Goal: Task Accomplishment & Management: Use online tool/utility

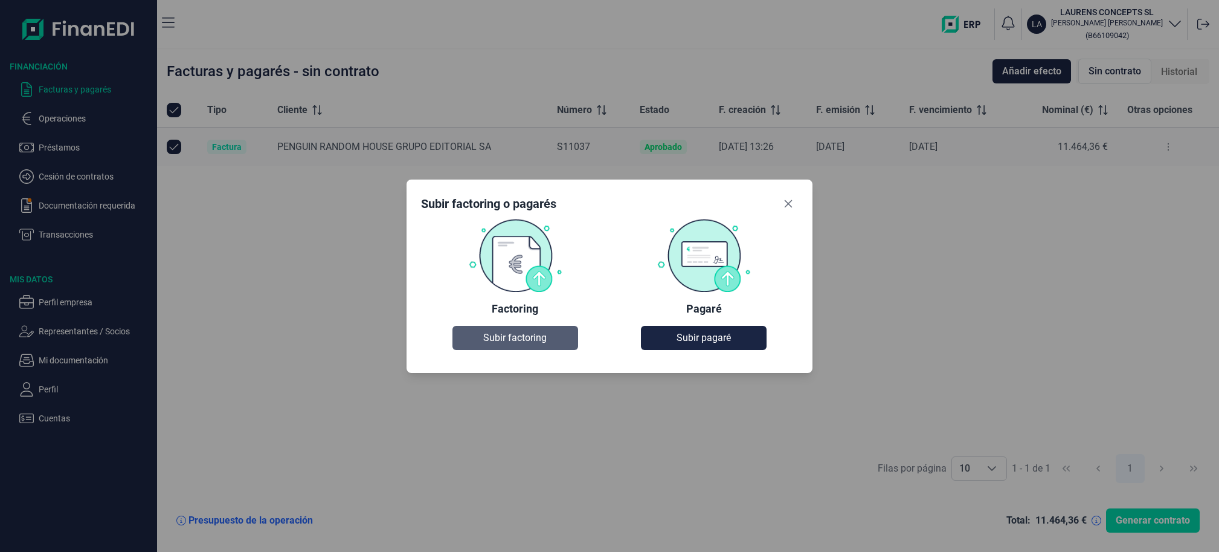
click at [522, 338] on span "Subir factoring" at bounding box center [514, 338] width 63 height 15
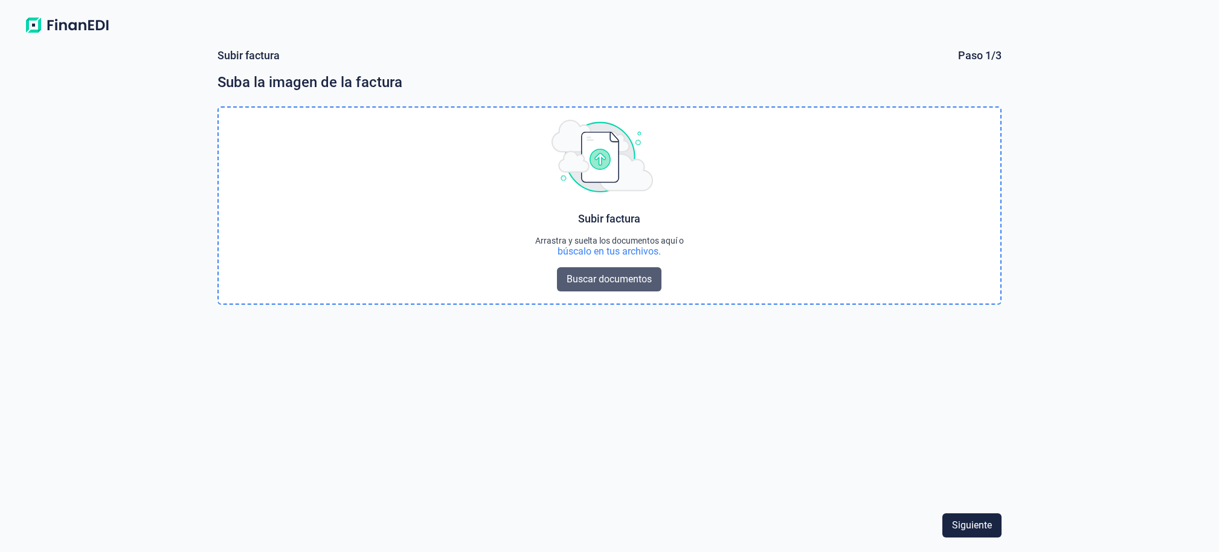
click at [635, 280] on span "Buscar documentos" at bounding box center [609, 279] width 85 height 15
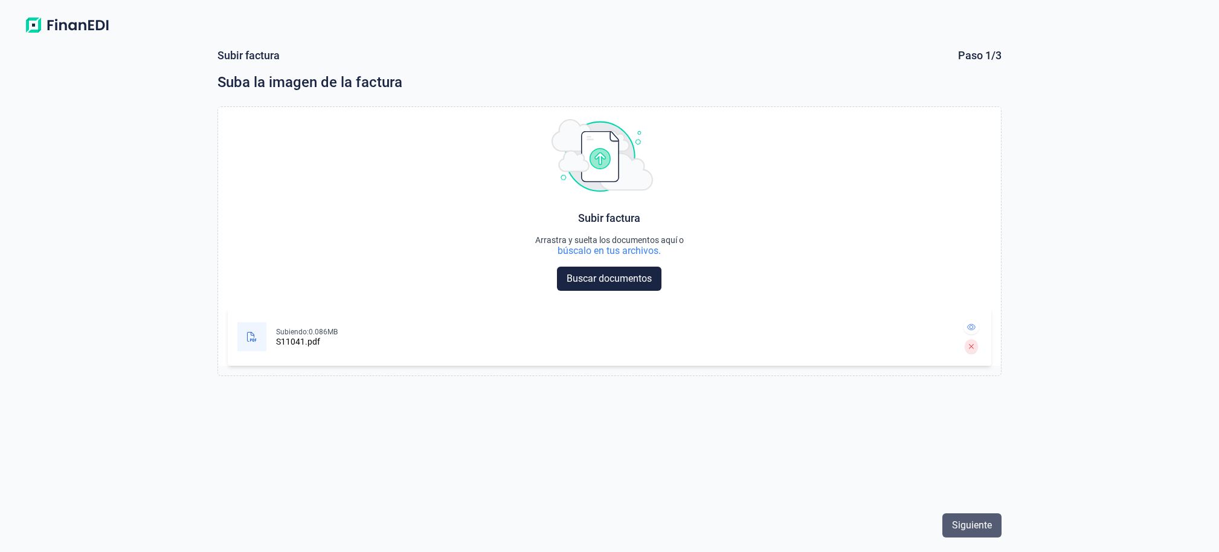
click at [984, 527] on span "Siguiente" at bounding box center [972, 525] width 40 height 15
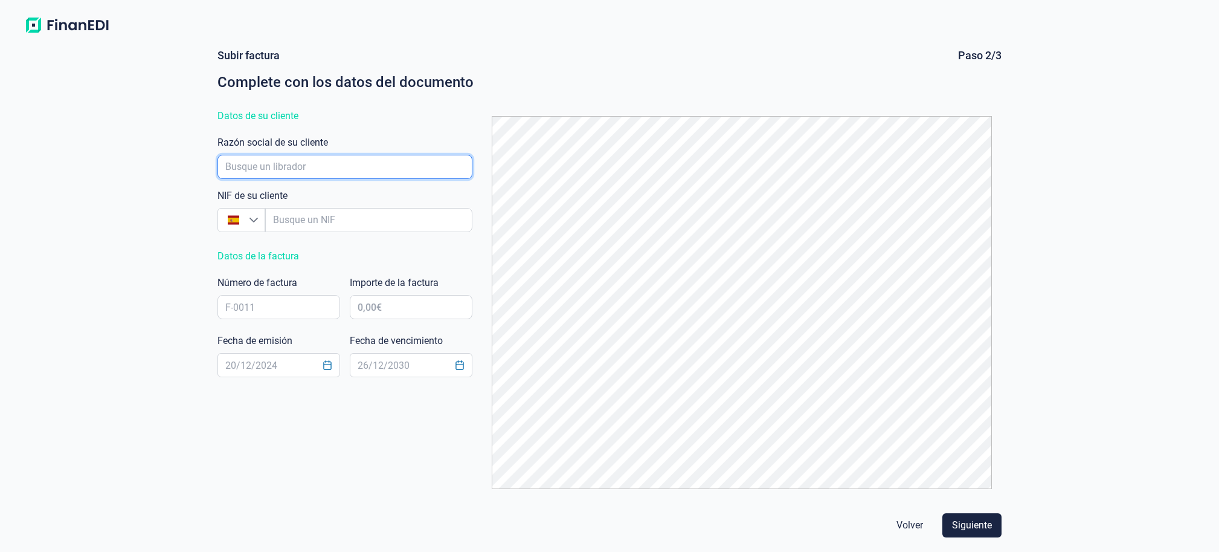
click at [272, 163] on input "empresaAutocomplete" at bounding box center [345, 167] width 255 height 24
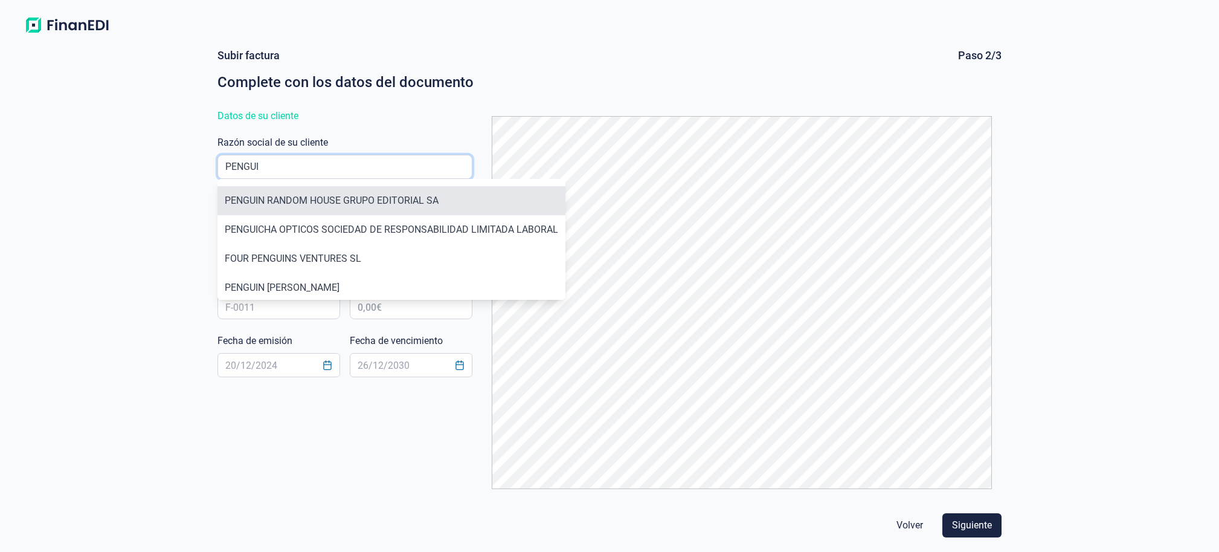
type input "PENGUI"
click at [324, 198] on li "PENGUIN RANDOM HOUSE GRUPO EDITORIAL SA" at bounding box center [392, 200] width 348 height 29
type input "A08116147"
type input "PENGUIN RANDOM HOUSE GRUPO EDITORIAL SA"
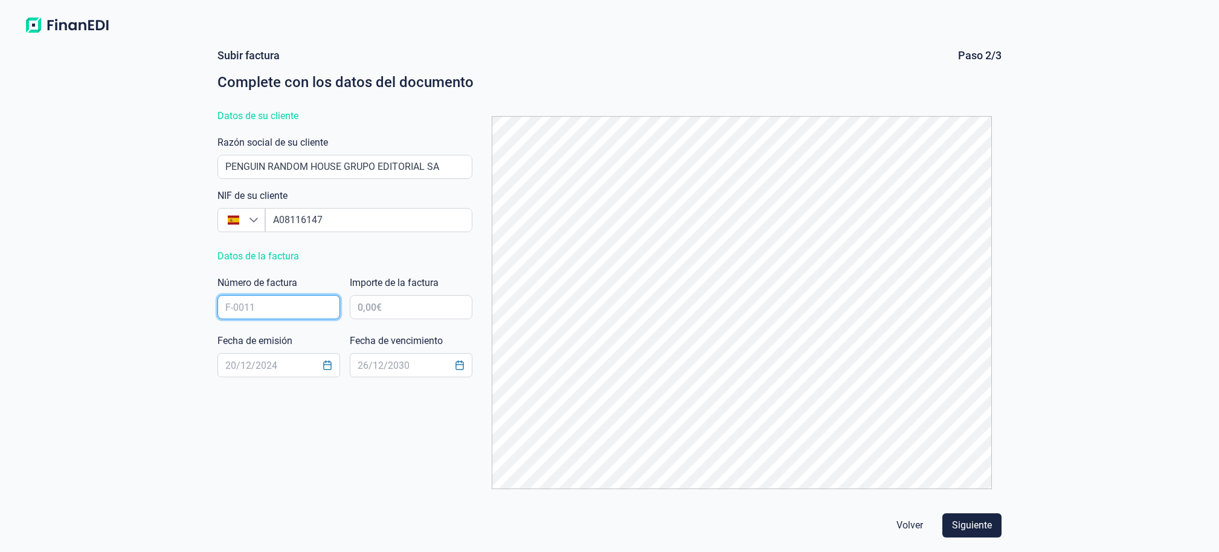
click at [304, 310] on input "text" at bounding box center [279, 307] width 123 height 24
type input "S11041"
type input "8.621,17 €"
click at [282, 372] on input "text" at bounding box center [279, 365] width 123 height 24
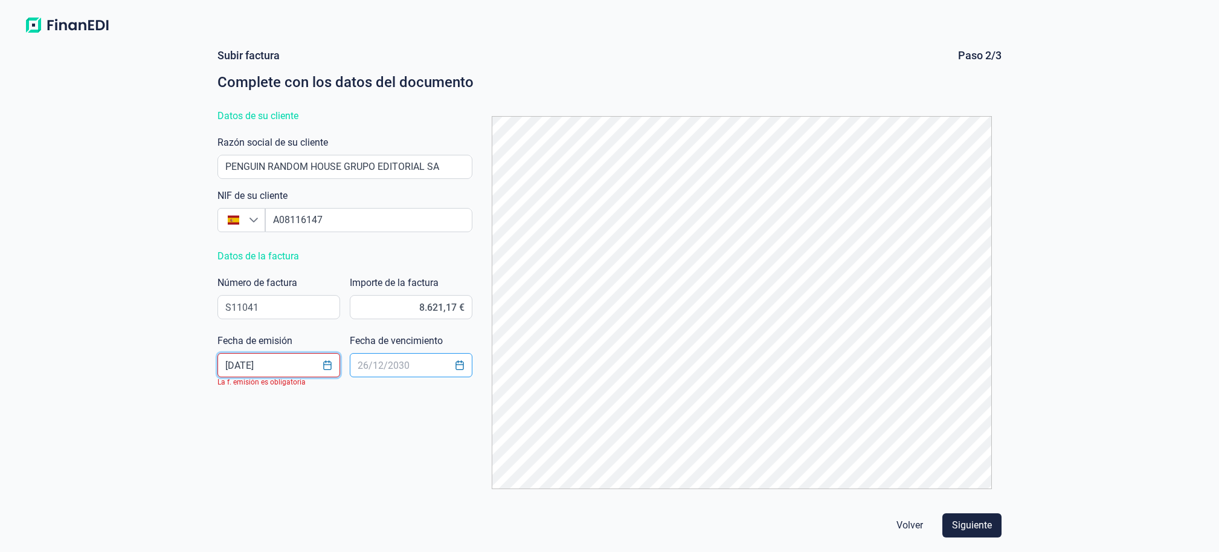
type input "[DATE]"
click at [399, 363] on input "text" at bounding box center [411, 365] width 123 height 24
type input "[DATE]"
click at [404, 456] on div "Subir factura Paso 2/3 Complete con los datos del documento Datos de su cliente…" at bounding box center [609, 273] width 793 height 450
click at [257, 358] on input "text" at bounding box center [279, 365] width 123 height 24
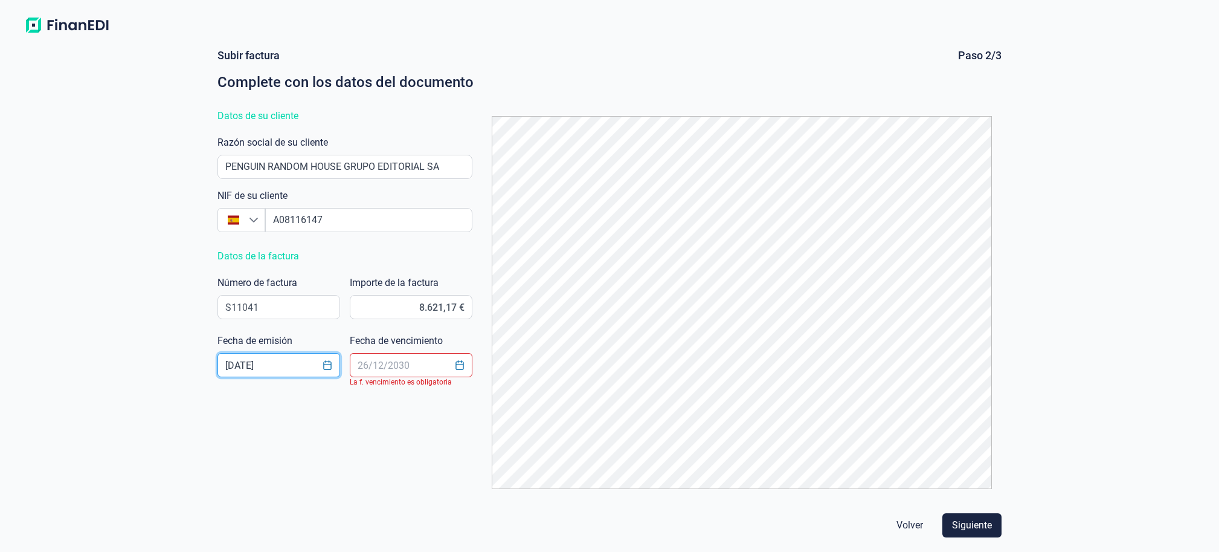
type input "[DATE]"
click at [404, 370] on input "text" at bounding box center [411, 365] width 123 height 24
type input "[DATE]"
click at [312, 483] on div "Subir factura Paso 2/3 Complete con los datos del documento Datos de su cliente…" at bounding box center [609, 273] width 793 height 450
click at [990, 529] on span "Siguiente" at bounding box center [972, 525] width 40 height 15
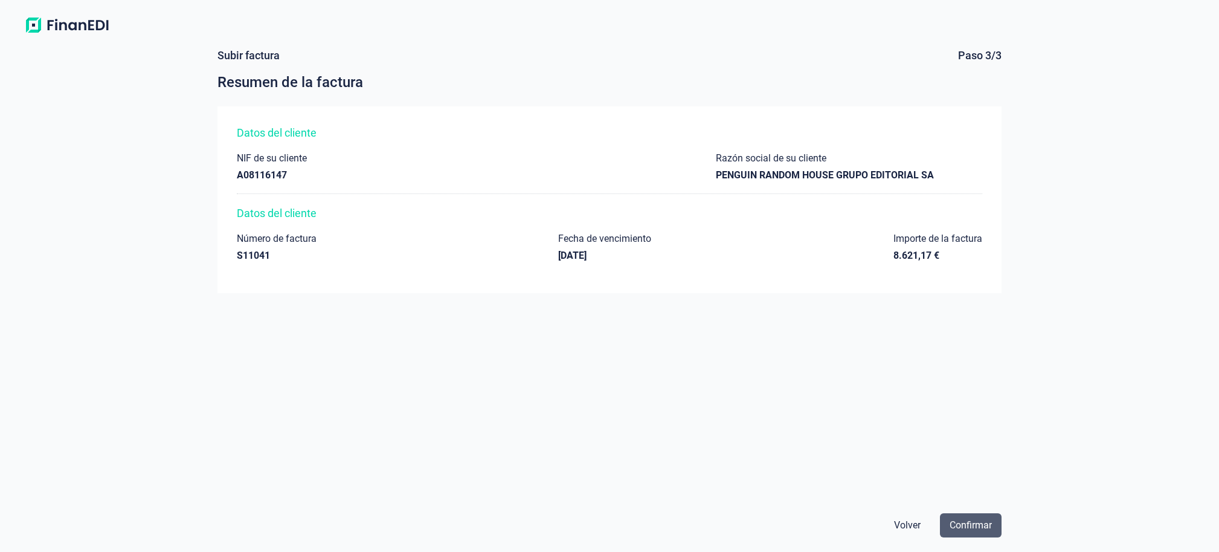
click at [971, 524] on span "Confirmar" at bounding box center [971, 525] width 42 height 15
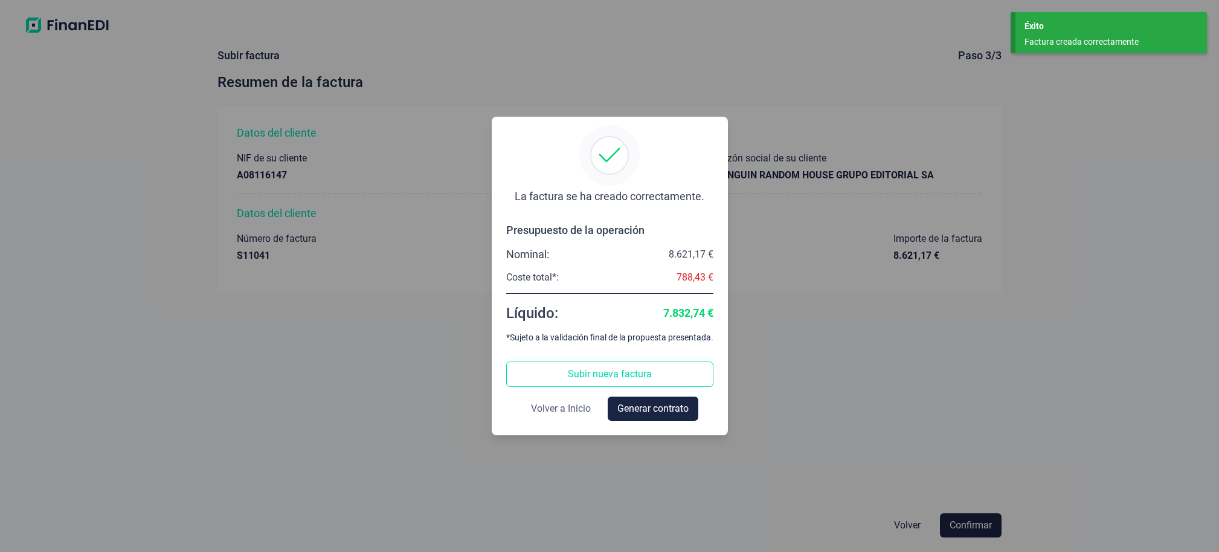
click at [553, 408] on span "Volver a Inicio" at bounding box center [561, 408] width 60 height 15
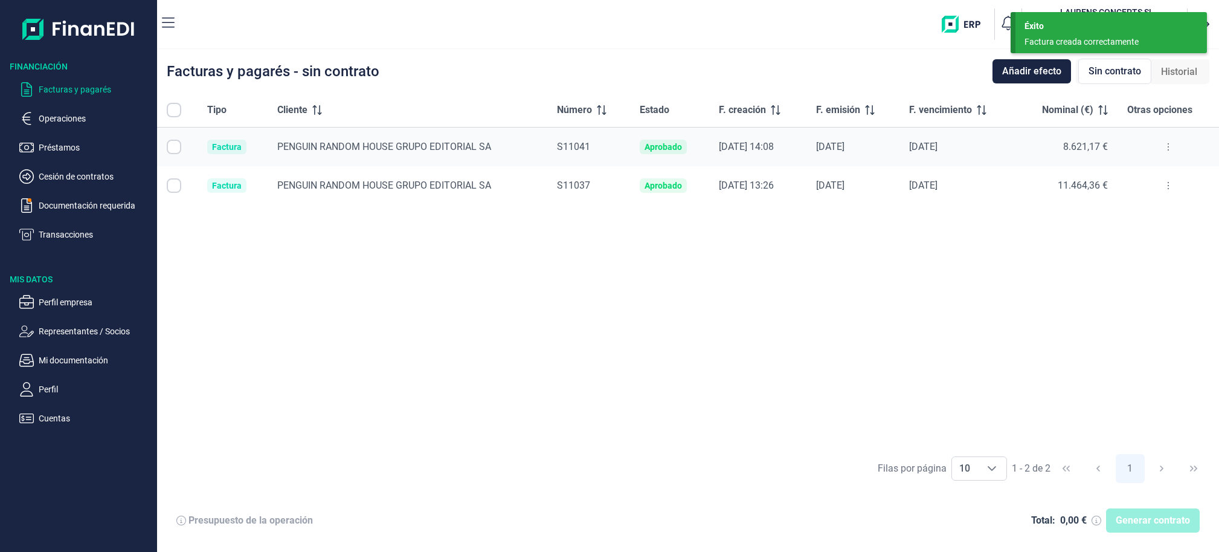
checkbox input "true"
click at [1184, 524] on span "Generar contrato" at bounding box center [1153, 520] width 74 height 15
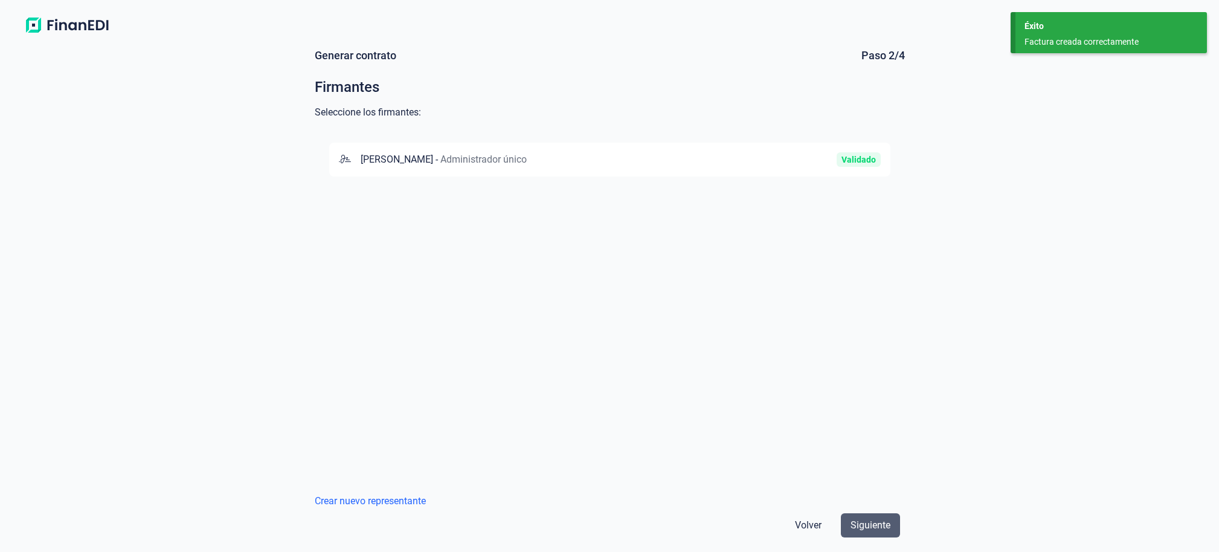
click at [864, 522] on span "Siguiente" at bounding box center [871, 525] width 40 height 15
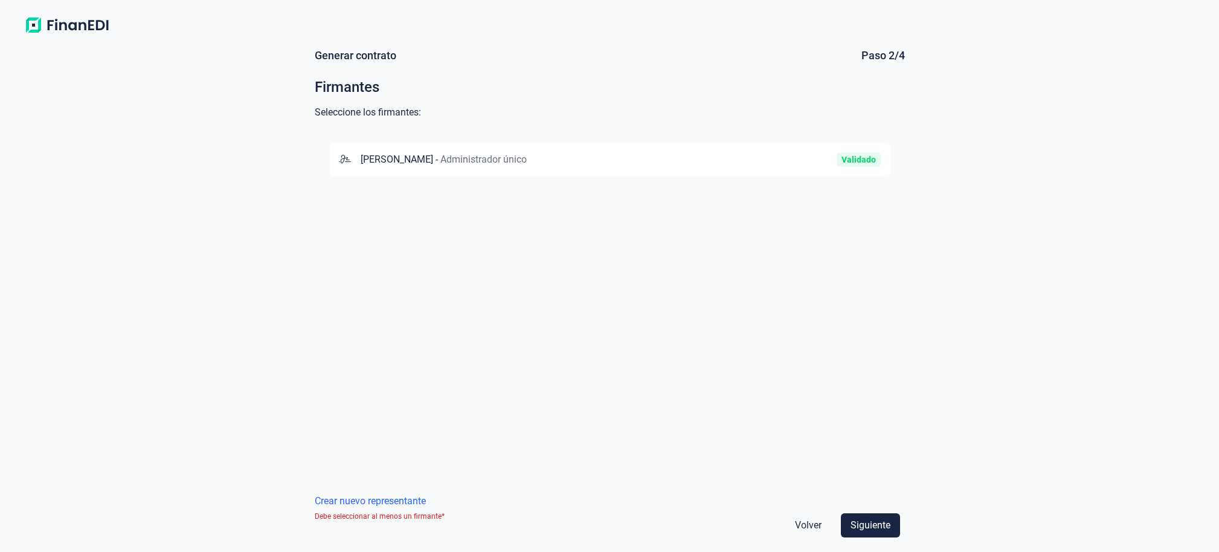
click at [527, 157] on span "Administrador único" at bounding box center [484, 158] width 86 height 11
click at [871, 522] on span "Siguiente" at bounding box center [871, 525] width 40 height 15
click at [629, 160] on div "CAIXABANK, S.A." at bounding box center [501, 159] width 325 height 15
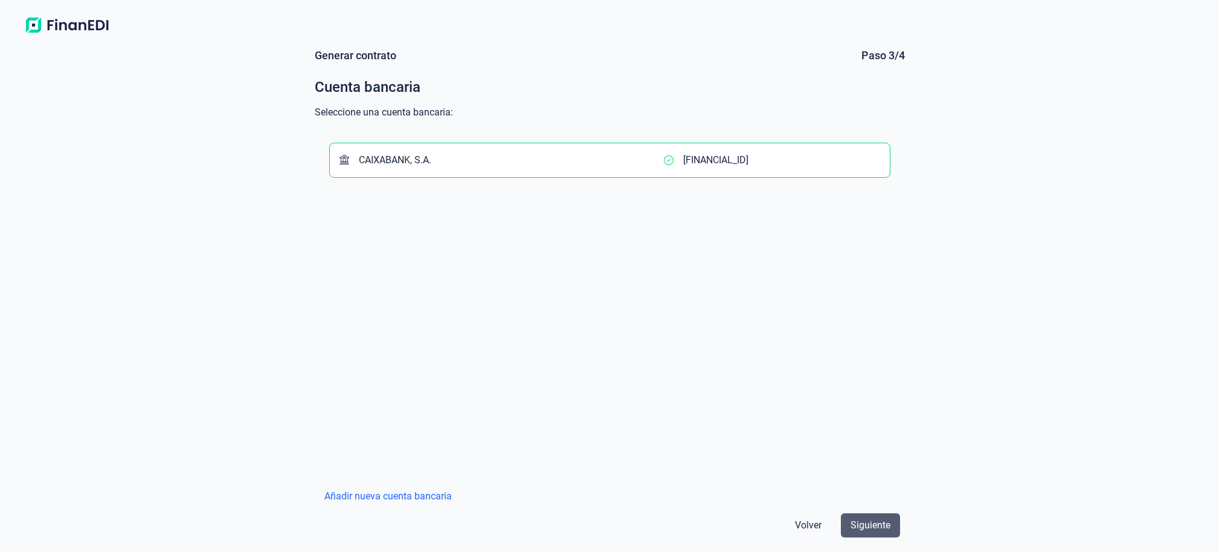
click at [882, 522] on span "Siguiente" at bounding box center [871, 525] width 40 height 15
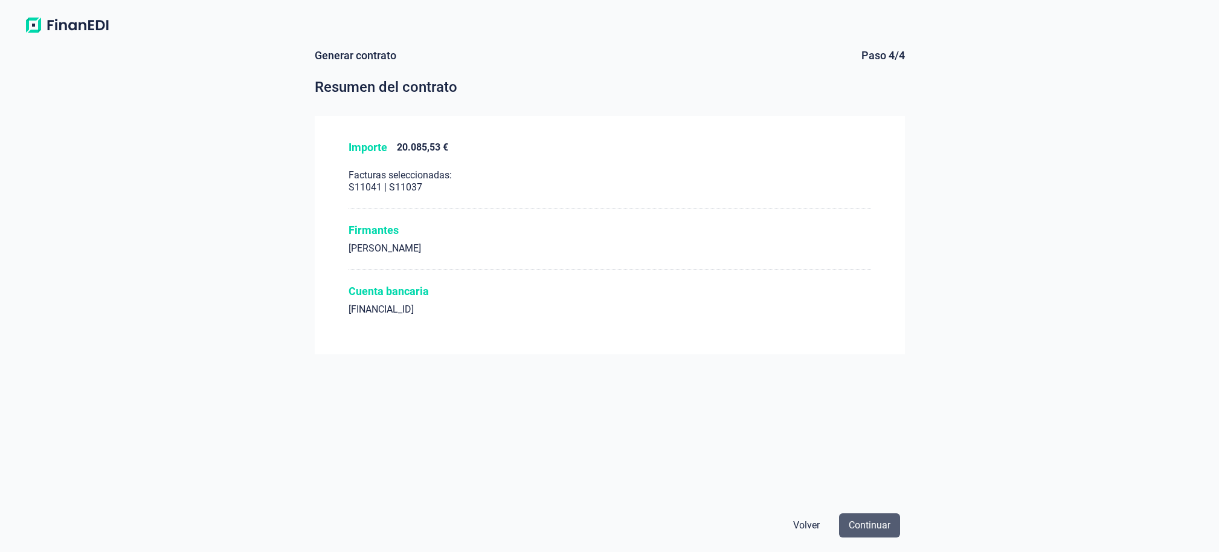
click at [869, 532] on span "Continuar" at bounding box center [870, 525] width 42 height 15
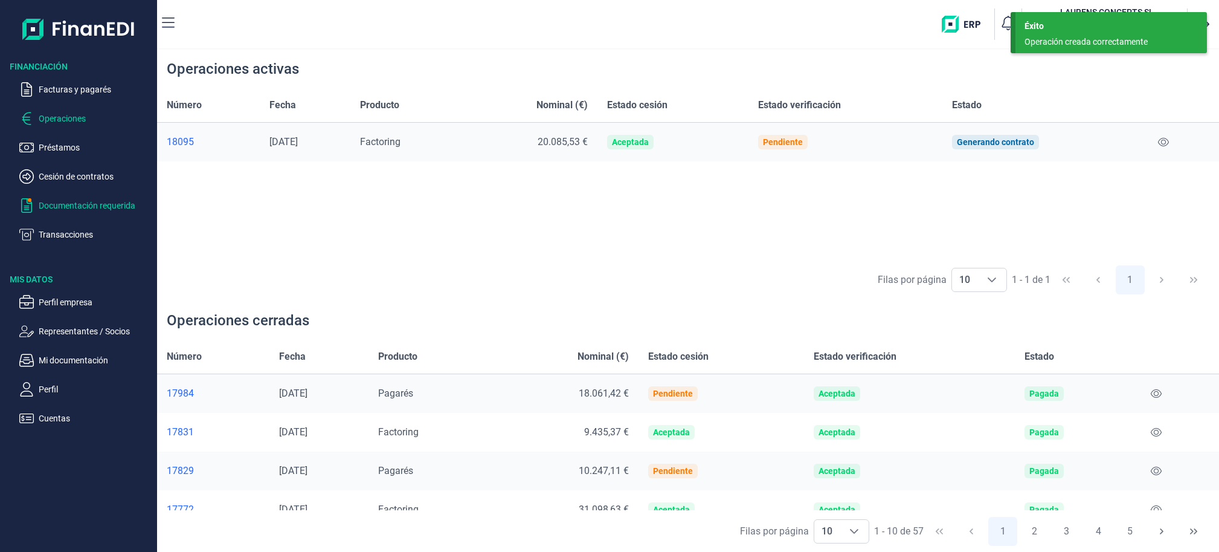
click at [72, 199] on p "Documentación requerida" at bounding box center [96, 205] width 114 height 15
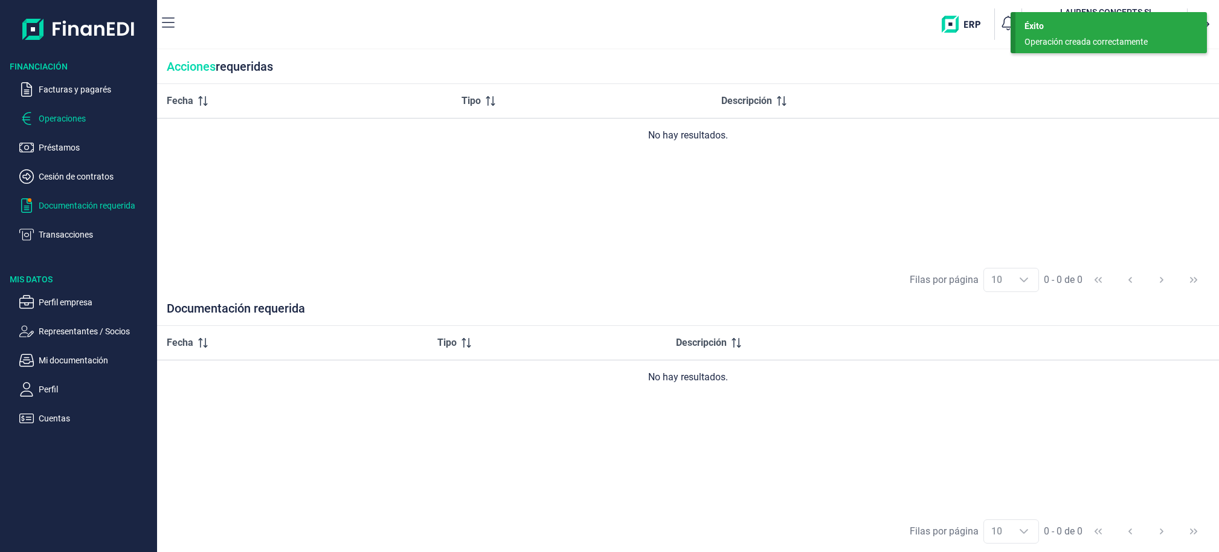
click at [77, 124] on p "Operaciones" at bounding box center [96, 118] width 114 height 15
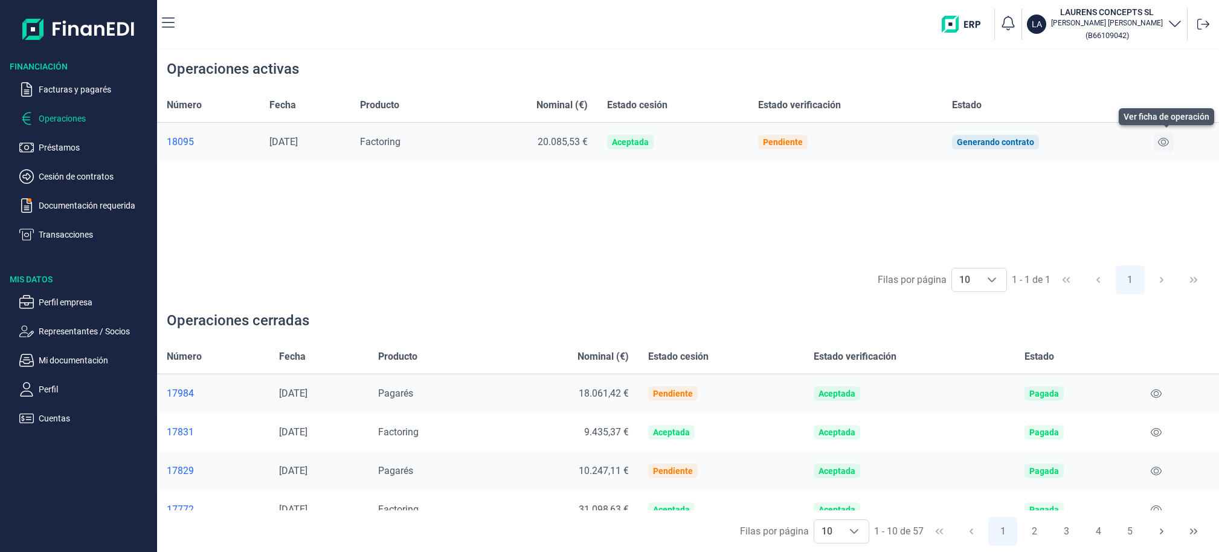
click at [1169, 139] on icon at bounding box center [1163, 142] width 11 height 10
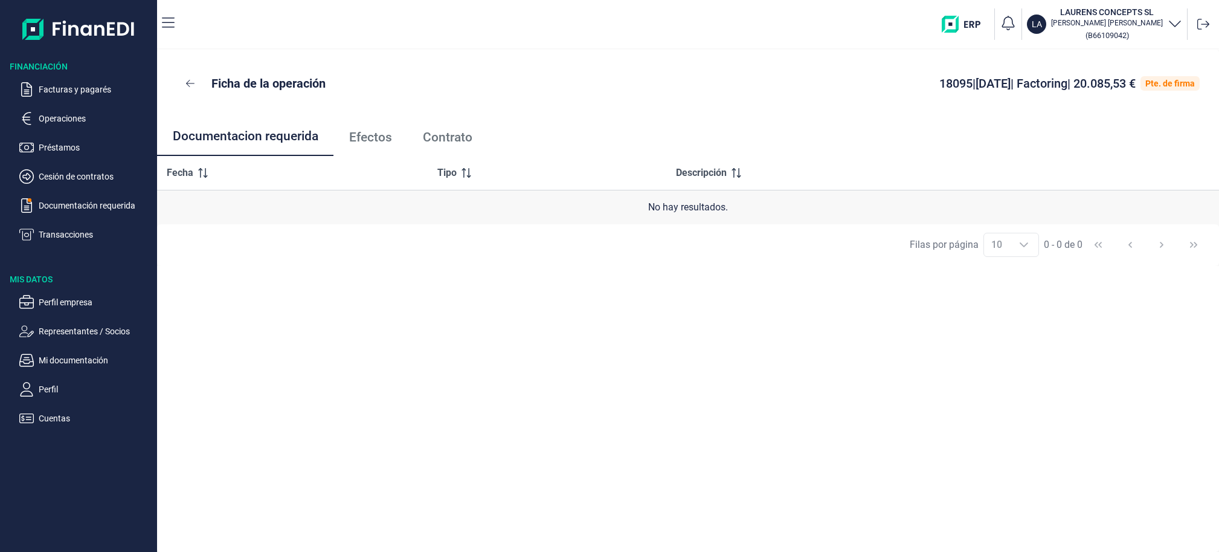
click at [387, 148] on link "Efectos" at bounding box center [371, 137] width 74 height 40
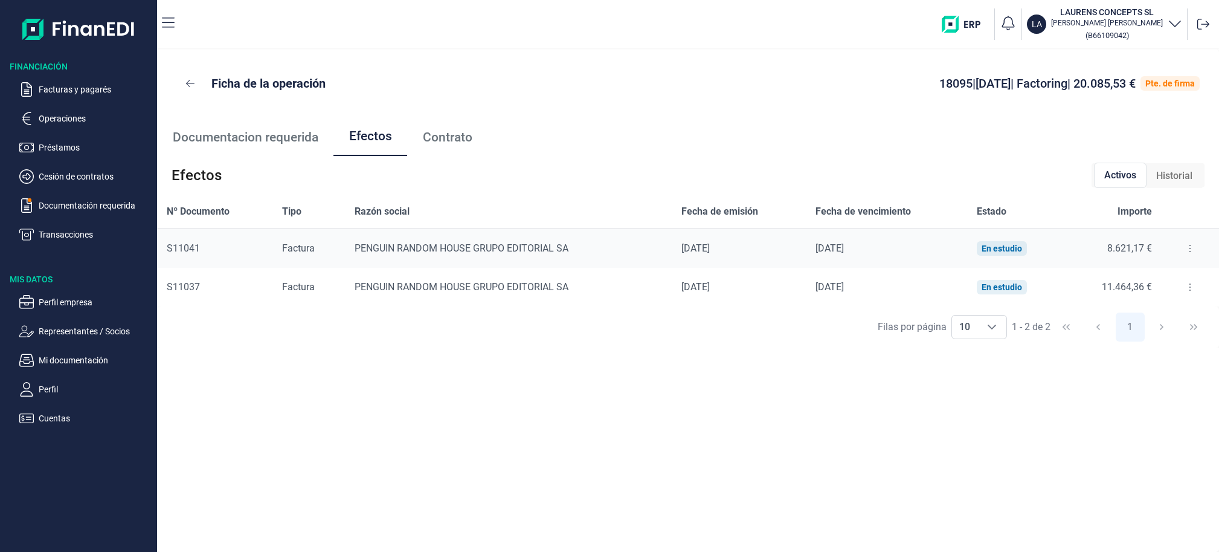
scroll to position [1, 0]
click at [69, 112] on p "Operaciones" at bounding box center [96, 118] width 114 height 15
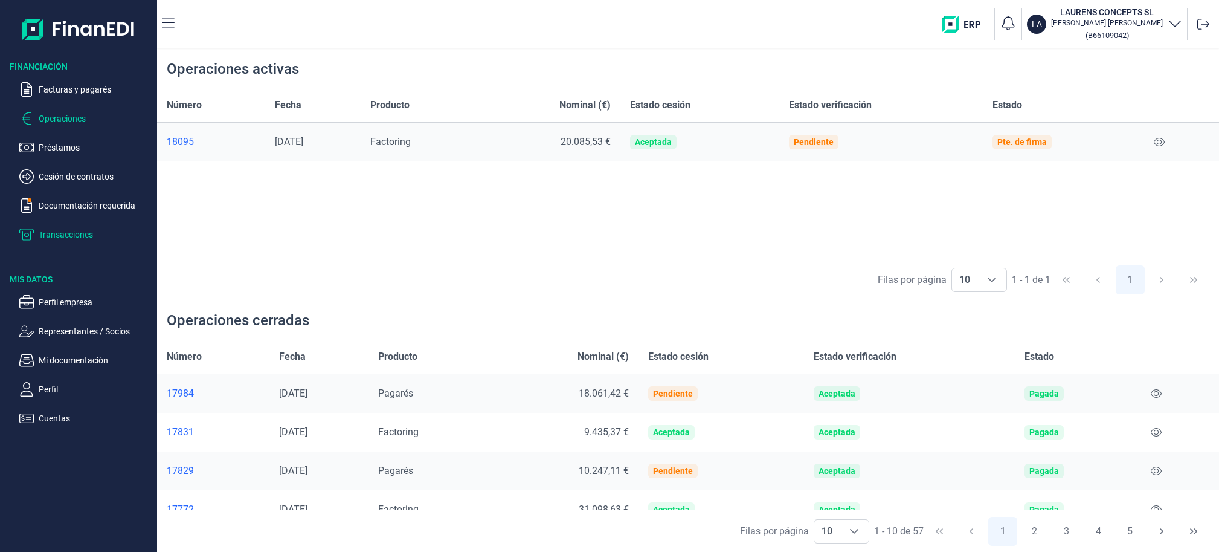
click at [90, 237] on p "Transacciones" at bounding box center [96, 234] width 114 height 15
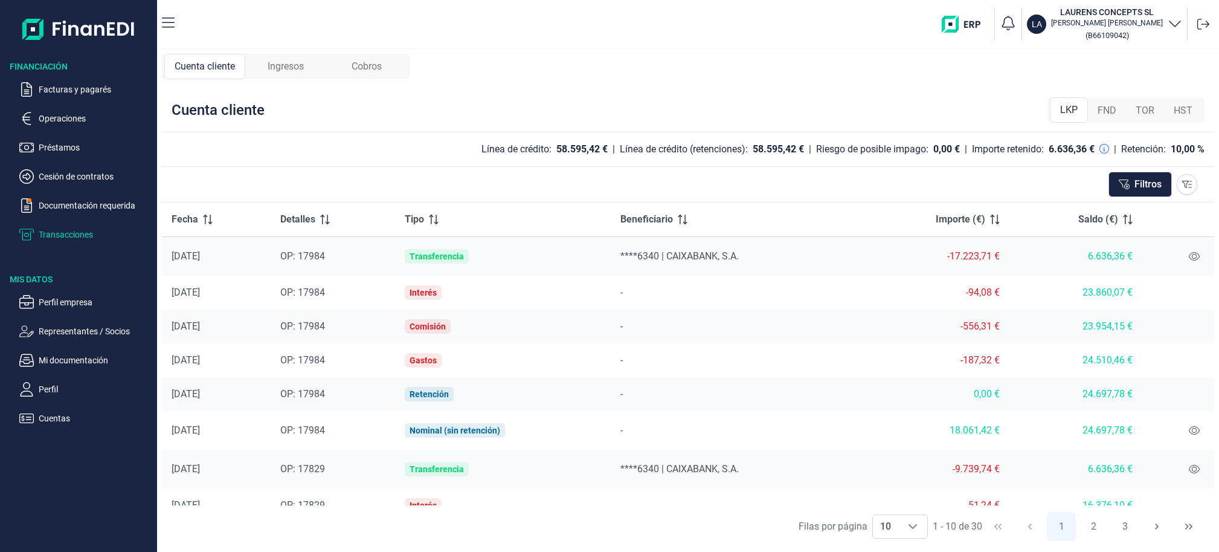
click at [1111, 109] on span "FND" at bounding box center [1107, 110] width 19 height 15
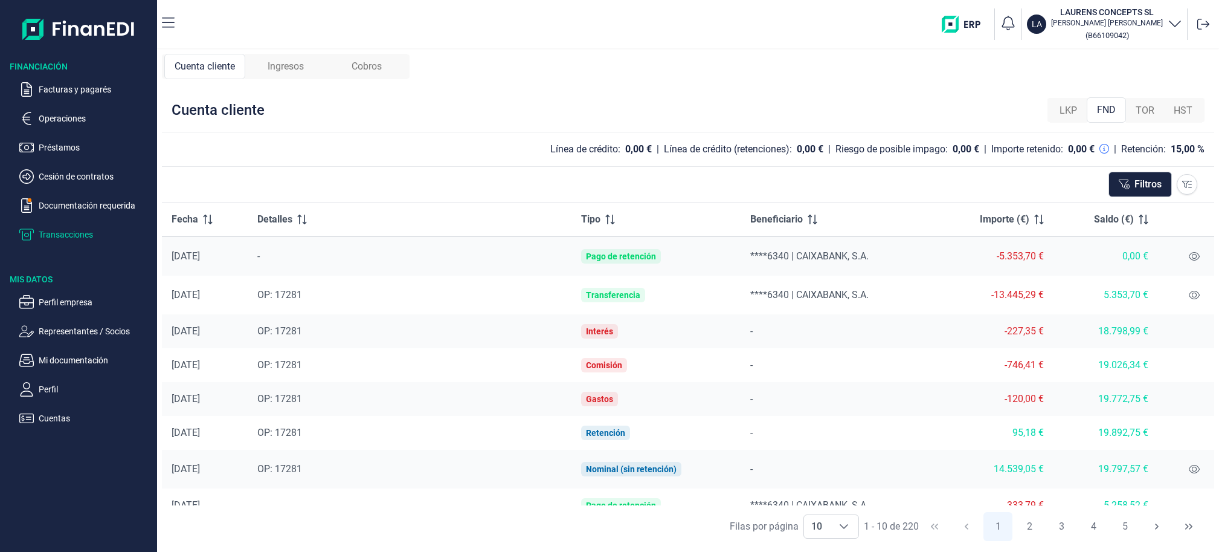
click at [1070, 112] on span "LKP" at bounding box center [1069, 110] width 18 height 15
